Goal: Information Seeking & Learning: Check status

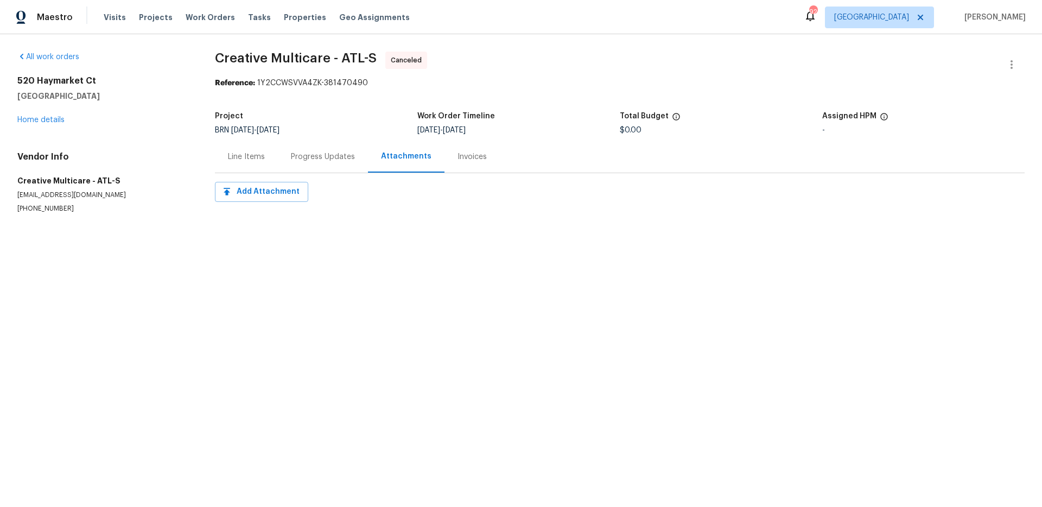
click at [311, 156] on div "Progress Updates" at bounding box center [323, 156] width 64 height 11
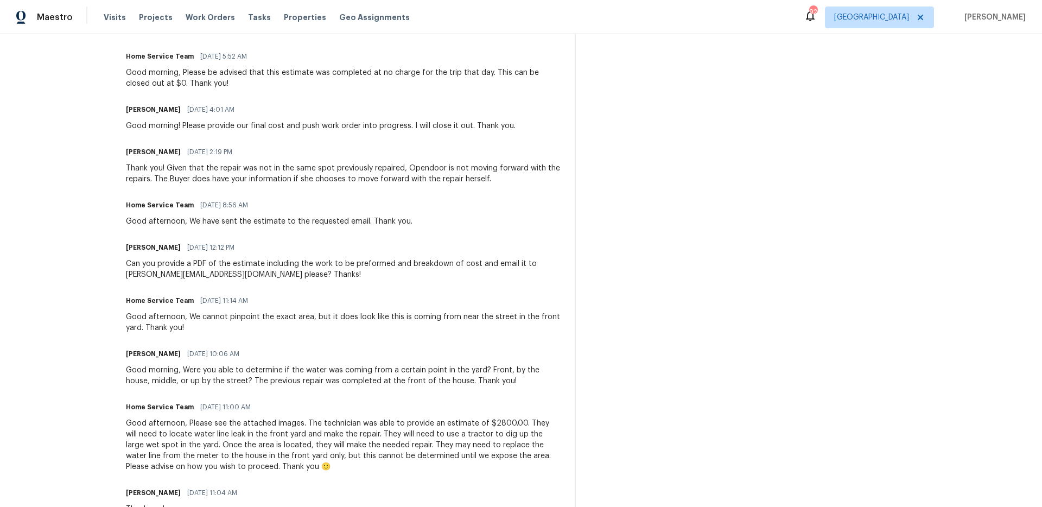
scroll to position [378, 0]
click at [268, 373] on div "Good morning, Were you able to determine if the water was coming from a certain…" at bounding box center [344, 377] width 436 height 22
drag, startPoint x: 219, startPoint y: 316, endPoint x: 366, endPoint y: 316, distance: 147.7
click at [366, 316] on div "Good afternoon, We cannot pinpoint the exact area, but it does look like this i…" at bounding box center [344, 324] width 436 height 22
click at [401, 315] on div "Good afternoon, We cannot pinpoint the exact area, but it does look like this i…" at bounding box center [344, 324] width 436 height 22
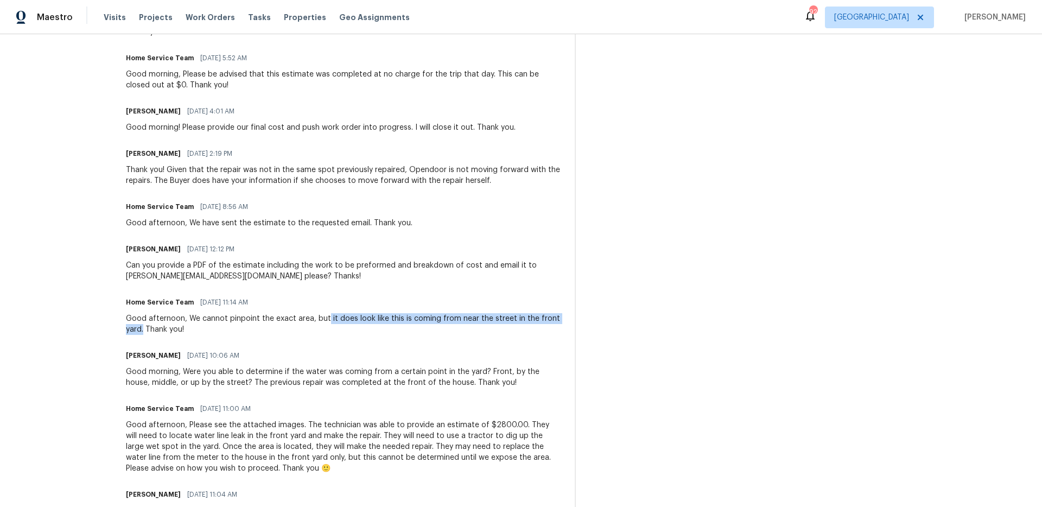
drag, startPoint x: 359, startPoint y: 317, endPoint x: 181, endPoint y: 331, distance: 178.2
click at [193, 330] on div "Good afternoon, We cannot pinpoint the exact area, but it does look like this i…" at bounding box center [344, 324] width 436 height 22
copy div "it does look like this is coming from near the street in the front yard."
